Goal: Information Seeking & Learning: Learn about a topic

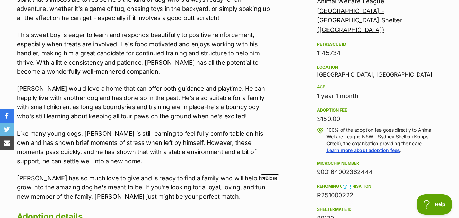
scroll to position [306, 0]
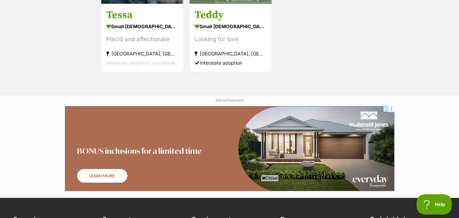
scroll to position [786, 0]
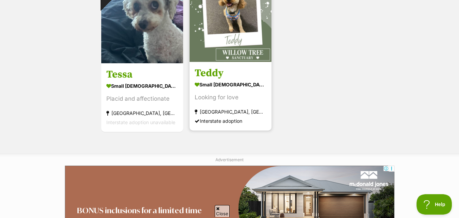
click at [238, 62] on img at bounding box center [231, 21] width 82 height 82
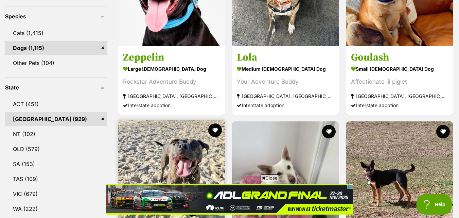
scroll to position [272, 0]
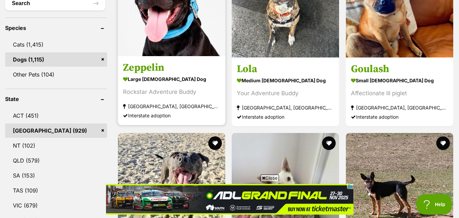
click at [196, 44] on img at bounding box center [171, 2] width 107 height 107
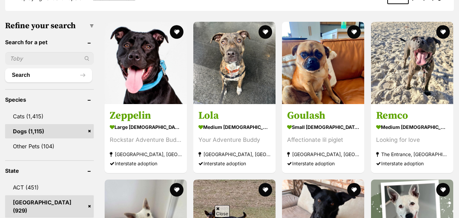
click at [233, 73] on img at bounding box center [234, 63] width 82 height 82
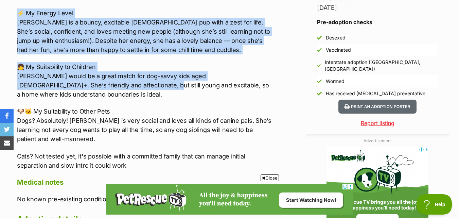
scroll to position [680, 0]
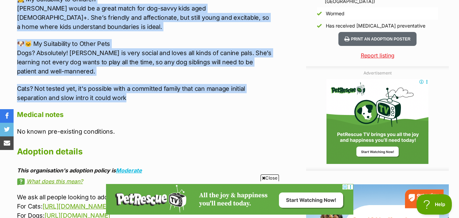
drag, startPoint x: 18, startPoint y: 46, endPoint x: 135, endPoint y: 81, distance: 121.8
copy div "Lorem, ipsum, dol s ametc adip-elitse, Doei te inc utla etdolor. Mag’a e admi, …"
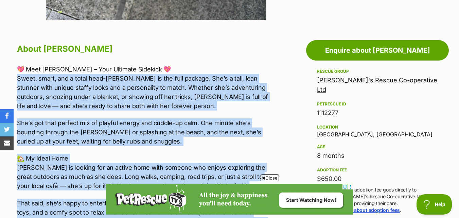
scroll to position [340, 0]
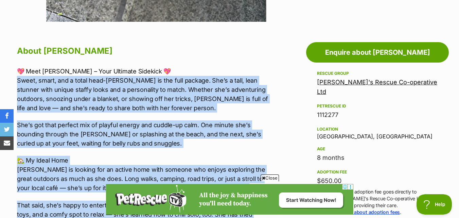
click at [163, 105] on p "💖 Meet [PERSON_NAME] – Your Ultimate Sidekick 💖 Sweet, smart, and a total head-…" at bounding box center [145, 90] width 257 height 46
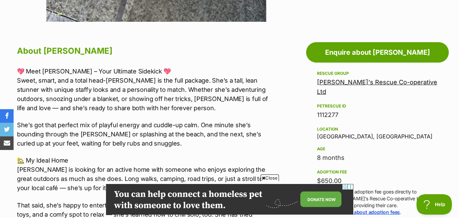
scroll to position [0, 0]
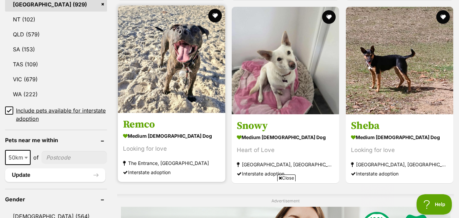
scroll to position [404, 0]
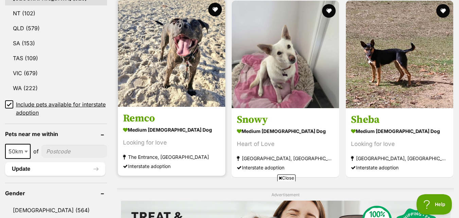
click at [203, 67] on img at bounding box center [171, 52] width 107 height 107
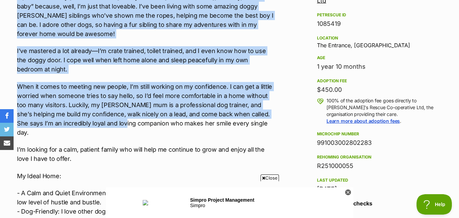
scroll to position [476, 0]
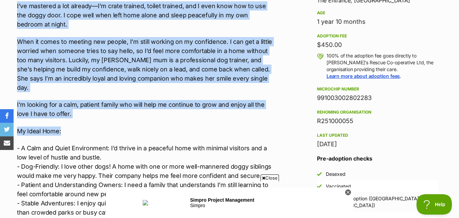
drag, startPoint x: 16, startPoint y: 85, endPoint x: 111, endPoint y: 110, distance: 99.0
copy div "Hi, I’m Remco! My foster family calls me Remi, Monkey, or “the baby” because, w…"
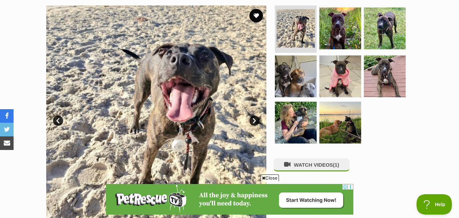
scroll to position [0, 0]
click at [249, 119] on link "Next" at bounding box center [254, 121] width 10 height 10
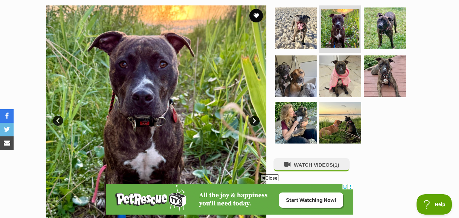
click at [248, 117] on img at bounding box center [156, 115] width 220 height 220
click at [258, 119] on link "Next" at bounding box center [254, 121] width 10 height 10
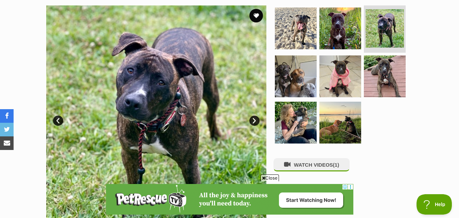
click at [258, 118] on link "Next" at bounding box center [254, 121] width 10 height 10
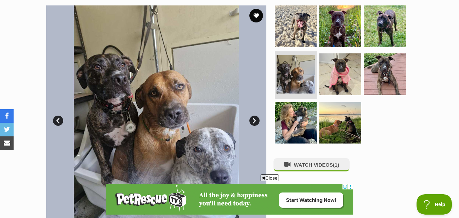
scroll to position [170, 0]
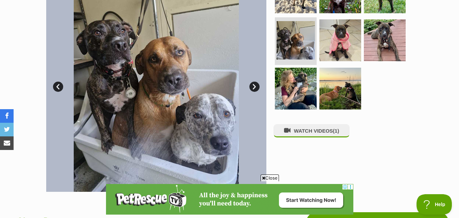
click at [254, 88] on link "Next" at bounding box center [254, 87] width 10 height 10
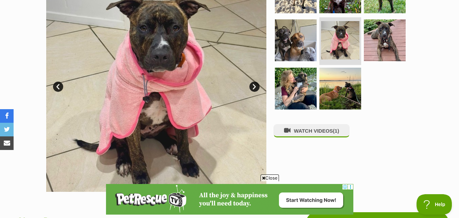
click at [254, 88] on link "Next" at bounding box center [254, 87] width 10 height 10
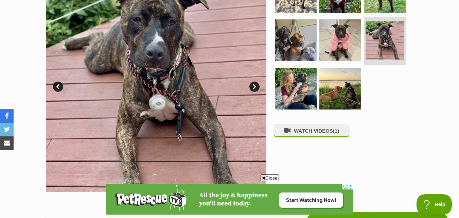
click at [254, 88] on link "Next" at bounding box center [254, 87] width 10 height 10
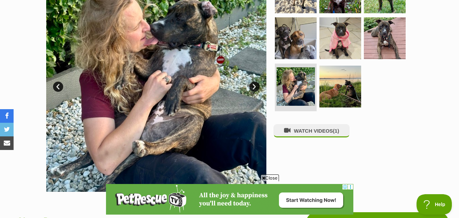
click at [254, 88] on link "Next" at bounding box center [254, 87] width 10 height 10
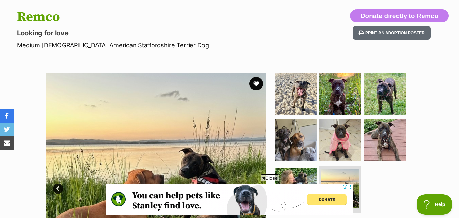
scroll to position [0, 0]
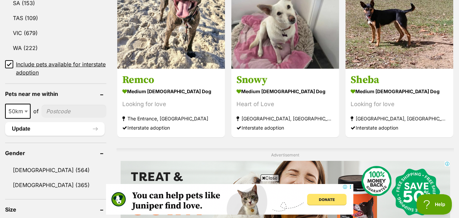
scroll to position [434, 0]
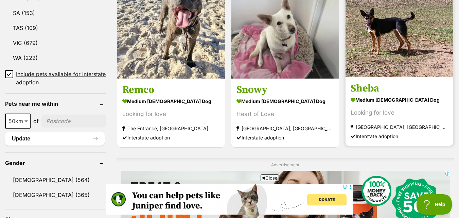
click at [418, 38] on img at bounding box center [400, 23] width 108 height 108
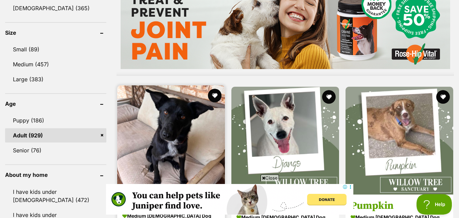
scroll to position [672, 0]
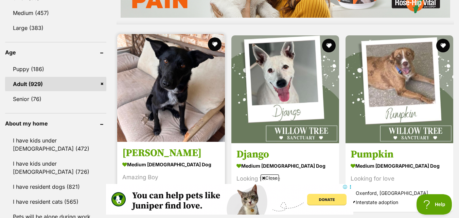
click at [186, 96] on img at bounding box center [171, 88] width 108 height 108
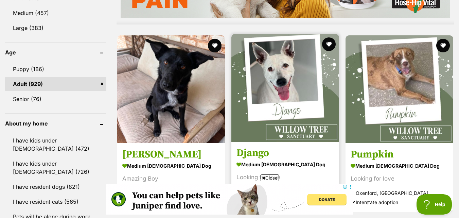
click at [302, 72] on img at bounding box center [285, 88] width 108 height 108
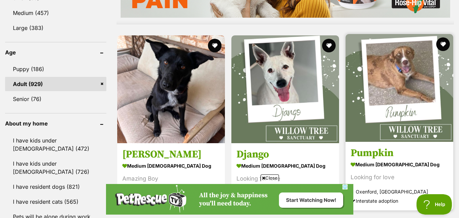
scroll to position [0, 0]
click at [423, 93] on img at bounding box center [400, 88] width 108 height 108
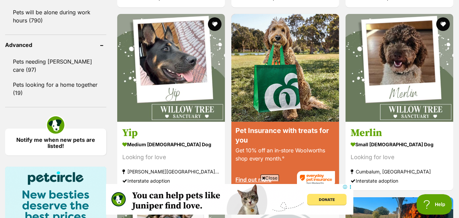
scroll to position [876, 0]
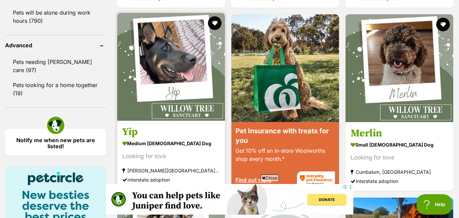
click at [193, 69] on img at bounding box center [171, 67] width 108 height 108
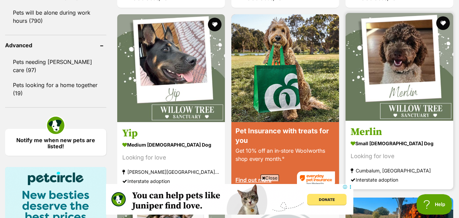
click at [403, 91] on img at bounding box center [400, 67] width 108 height 108
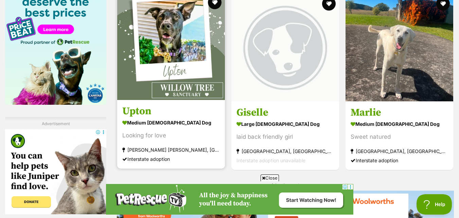
scroll to position [0, 0]
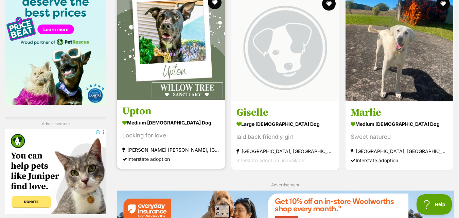
click at [188, 54] on img at bounding box center [171, 46] width 108 height 108
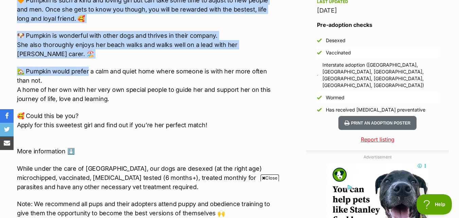
scroll to position [612, 0]
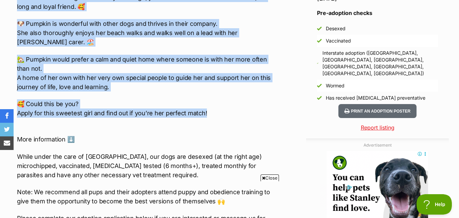
drag, startPoint x: 15, startPoint y: 55, endPoint x: 239, endPoint y: 132, distance: 236.4
click at [239, 132] on div "About Pumpkin 🏡🐶Seeking Forever Home🐶🏡 Name: Pumpkin 🧡 Breed: Wolfhound mix Gen…" at bounding box center [141, 106] width 263 height 668
copy div "A very special human/humans for this most sweet natured of good girls! 😇 We are…"
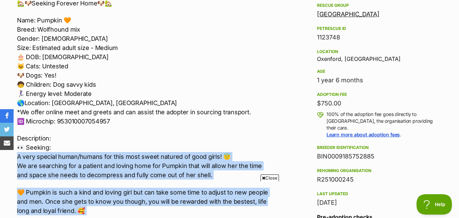
scroll to position [0, 0]
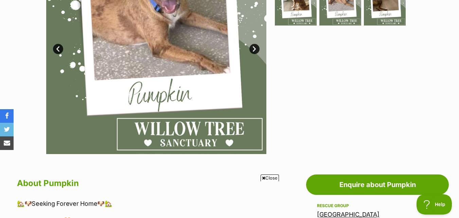
scroll to position [136, 0]
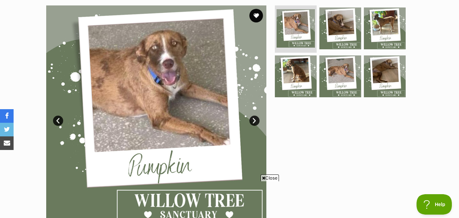
click at [262, 120] on img at bounding box center [156, 115] width 220 height 220
click at [258, 120] on link "Next" at bounding box center [254, 121] width 10 height 10
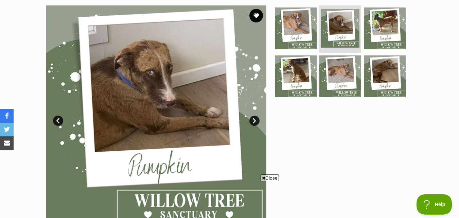
click at [258, 120] on link "Next" at bounding box center [254, 121] width 10 height 10
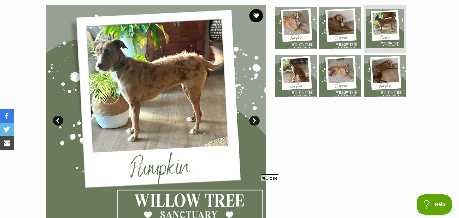
click at [258, 120] on link "Next" at bounding box center [254, 121] width 10 height 10
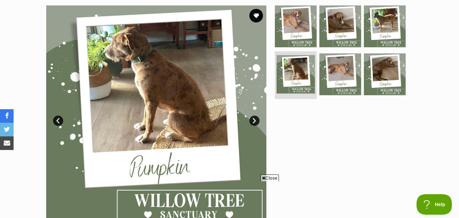
click at [257, 121] on link "Next" at bounding box center [254, 121] width 10 height 10
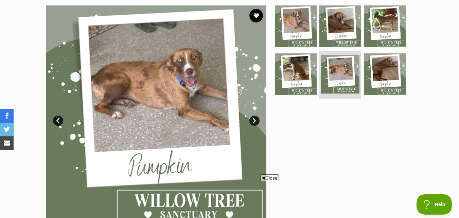
click at [257, 121] on link "Next" at bounding box center [254, 121] width 10 height 10
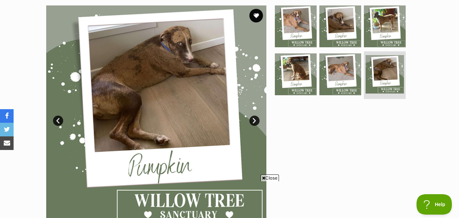
click at [257, 121] on link "Next" at bounding box center [254, 121] width 10 height 10
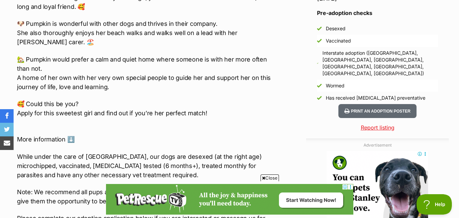
scroll to position [0, 0]
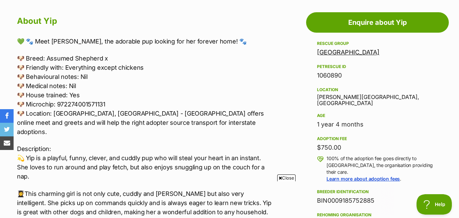
scroll to position [408, 0]
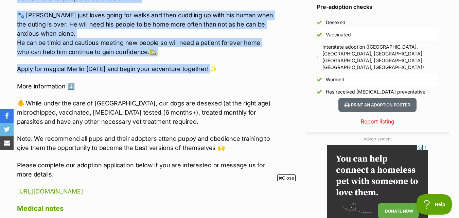
scroll to position [612, 0]
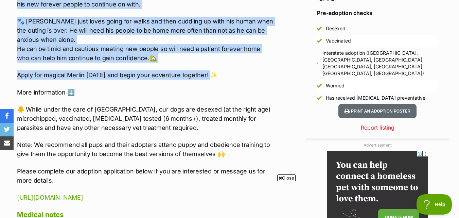
drag, startPoint x: 18, startPoint y: 55, endPoint x: 189, endPoint y: 65, distance: 171.2
copy div "Meet Magnificent [PERSON_NAME]! 🧙‍♂️ 💞[PERSON_NAME] is super affectionate and i…"
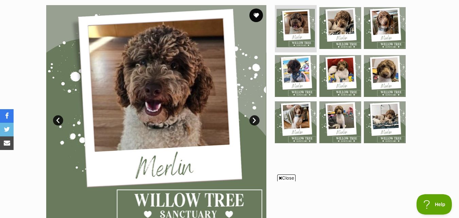
scroll to position [136, 0]
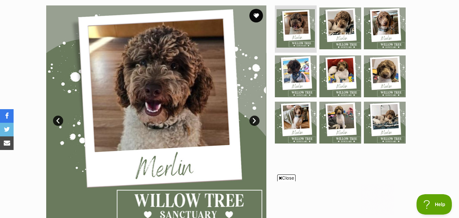
click at [257, 121] on link "Next" at bounding box center [254, 121] width 10 height 10
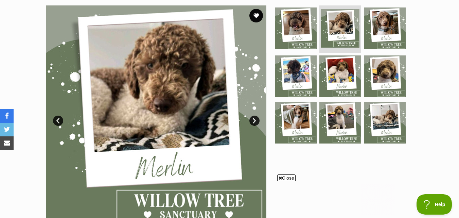
click at [257, 121] on link "Next" at bounding box center [254, 121] width 10 height 10
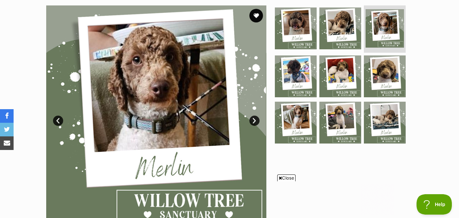
click at [257, 121] on link "Next" at bounding box center [254, 121] width 10 height 10
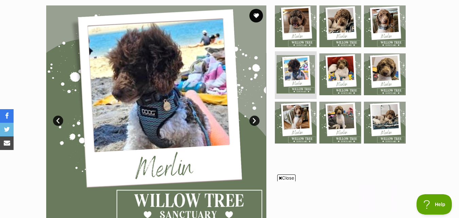
click at [257, 121] on link "Next" at bounding box center [254, 121] width 10 height 10
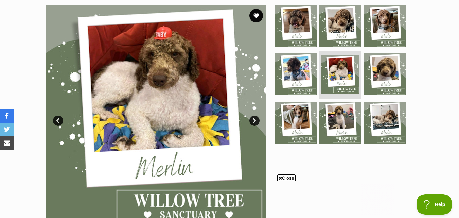
click at [257, 121] on link "Next" at bounding box center [254, 121] width 10 height 10
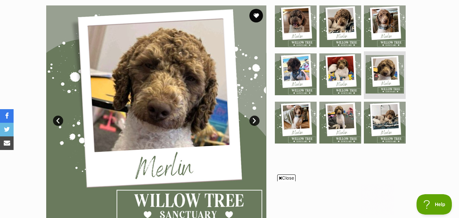
click at [257, 122] on link "Next" at bounding box center [254, 121] width 10 height 10
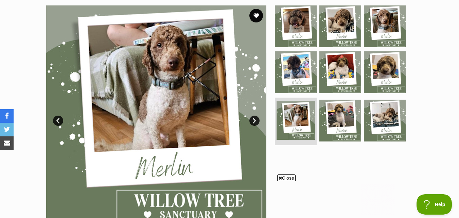
click at [257, 122] on link "Next" at bounding box center [254, 121] width 10 height 10
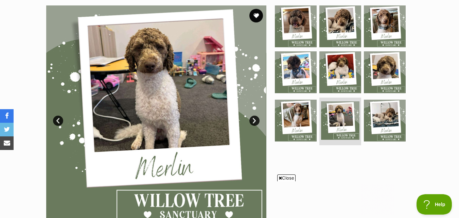
click at [252, 119] on link "Next" at bounding box center [254, 121] width 10 height 10
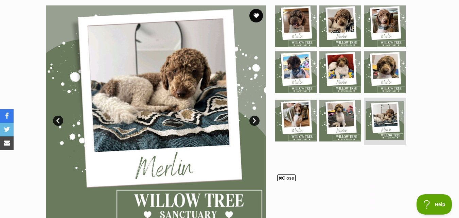
click at [252, 119] on link "Next" at bounding box center [254, 121] width 10 height 10
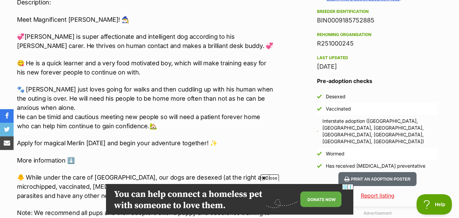
scroll to position [0, 0]
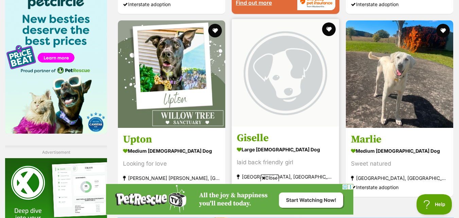
click at [298, 65] on img at bounding box center [285, 72] width 107 height 107
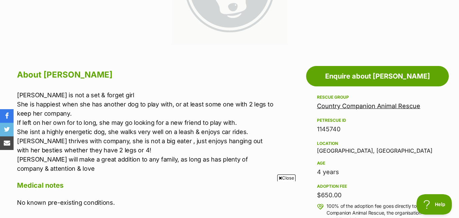
scroll to position [136, 0]
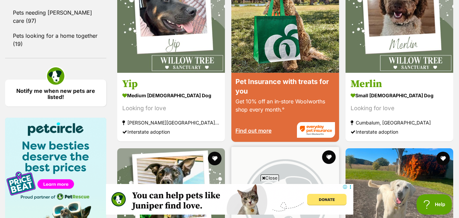
scroll to position [958, 0]
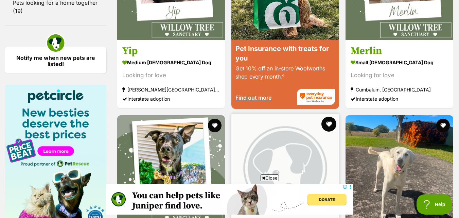
click at [330, 126] on button "favourite" at bounding box center [328, 124] width 15 height 15
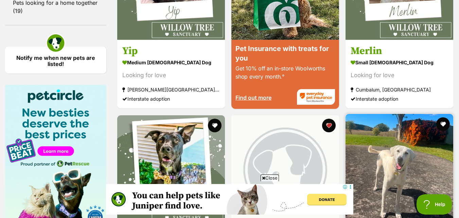
click at [388, 132] on img at bounding box center [400, 168] width 108 height 108
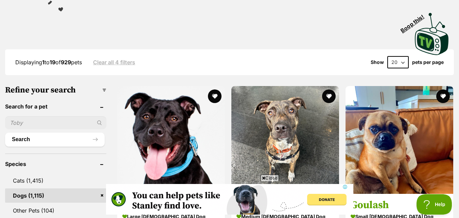
scroll to position [0, 0]
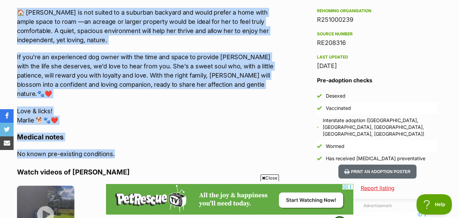
scroll to position [646, 0]
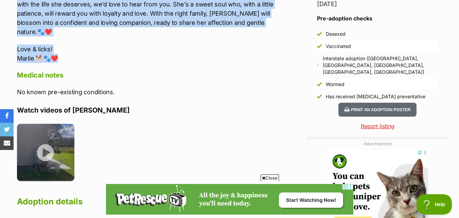
drag, startPoint x: 26, startPoint y: 82, endPoint x: 106, endPoint y: 45, distance: 88.3
copy div "Marlie is a beautiful, soft-natured Maremma mix who’s looking for a home to cal…"
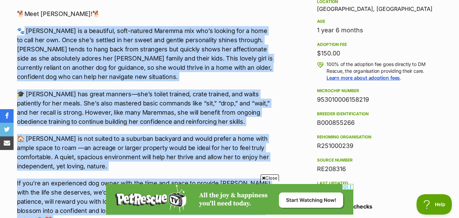
scroll to position [374, 0]
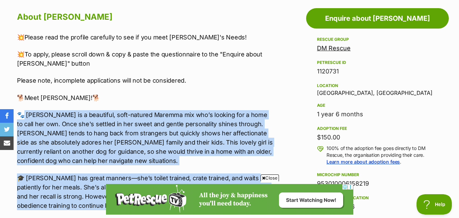
click at [140, 161] on p "🐾 Marlie is a beautiful, soft-natured Maremma mix who’s looking for a home to c…" at bounding box center [145, 137] width 257 height 55
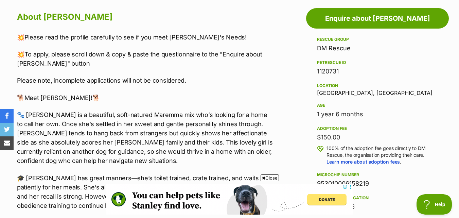
scroll to position [0, 0]
click at [271, 181] on span "Close" at bounding box center [270, 177] width 18 height 7
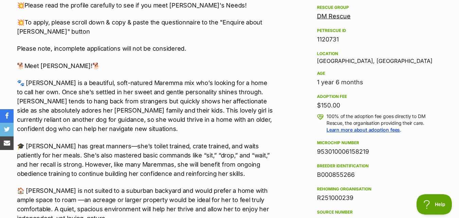
scroll to position [442, 0]
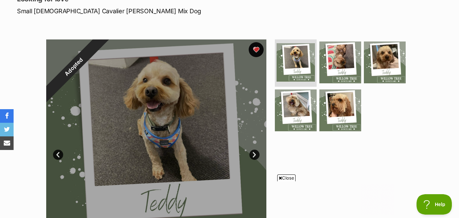
click at [257, 48] on button "favourite" at bounding box center [256, 49] width 15 height 15
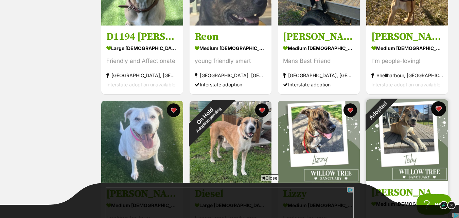
click at [442, 109] on button "favourite" at bounding box center [438, 108] width 15 height 15
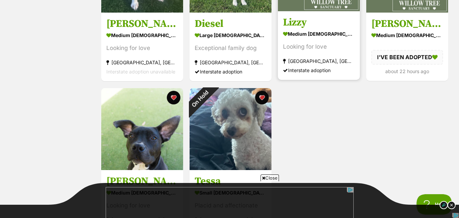
scroll to position [544, 0]
